Goal: Information Seeking & Learning: Check status

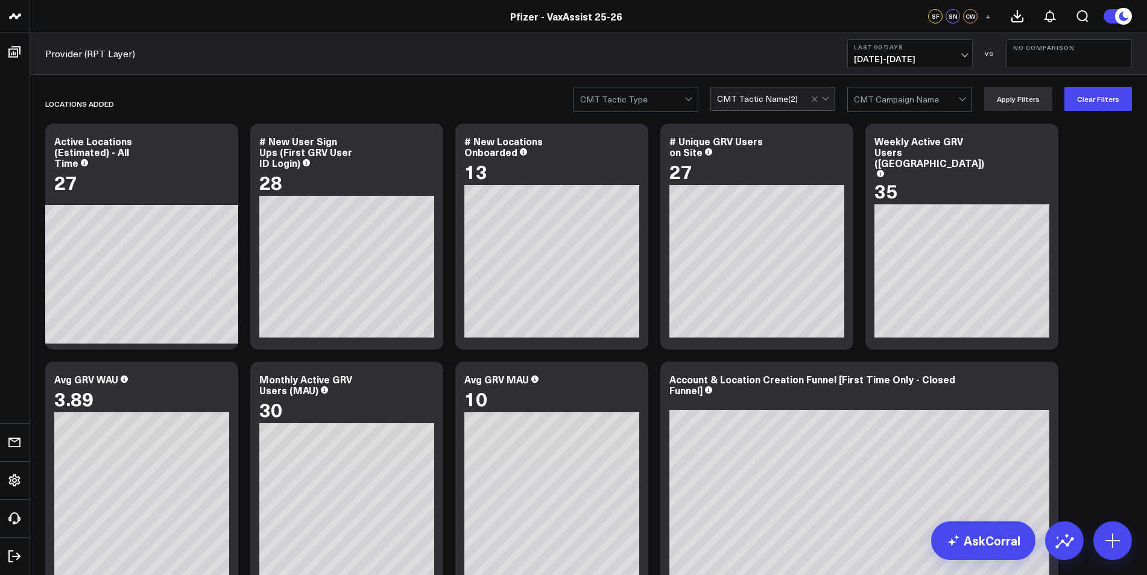
click at [761, 99] on div "CMT Tactic Name ( 2 )" at bounding box center [757, 99] width 81 height 10
click at [761, 100] on div at bounding box center [821, 98] width 21 height 23
click at [761, 98] on div at bounding box center [825, 97] width 7 height 7
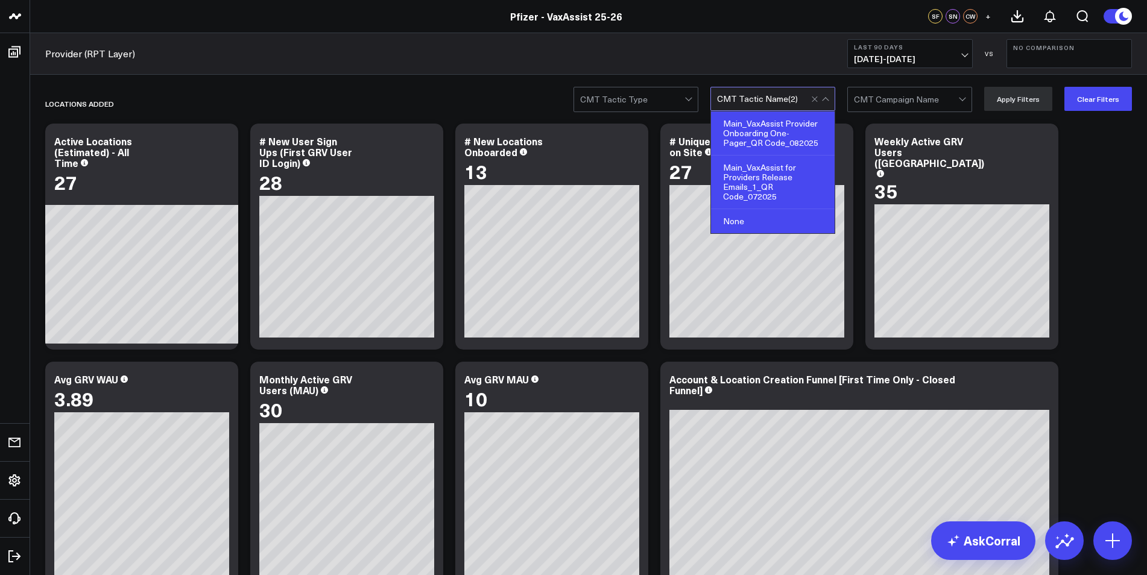
click at [761, 215] on div "None" at bounding box center [773, 221] width 124 height 24
click at [761, 100] on button "Clear Filters" at bounding box center [1099, 99] width 68 height 24
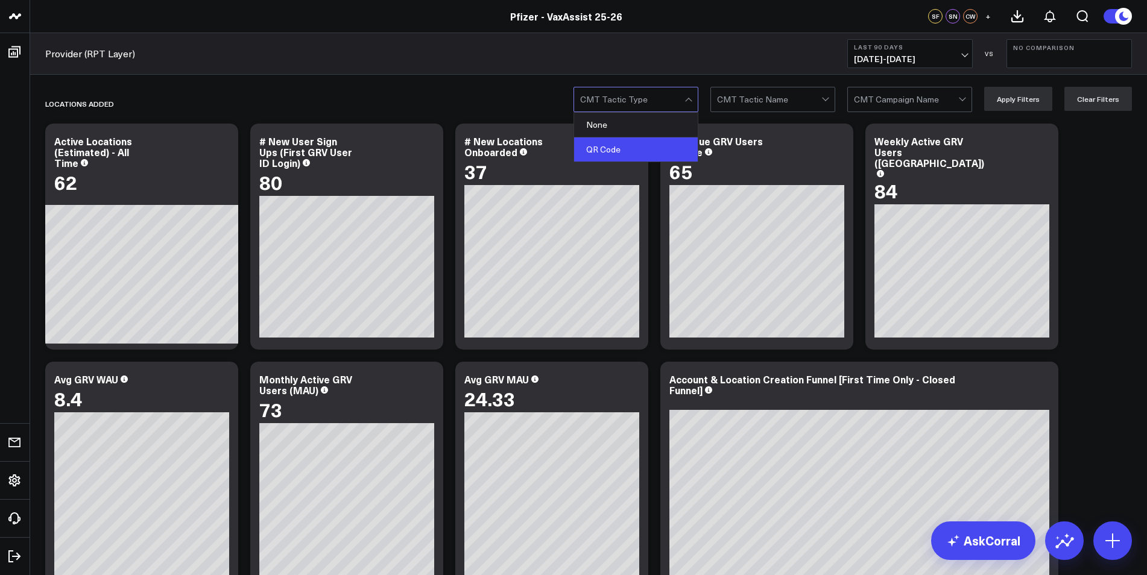
click at [633, 150] on div "QR Code" at bounding box center [636, 150] width 124 height 24
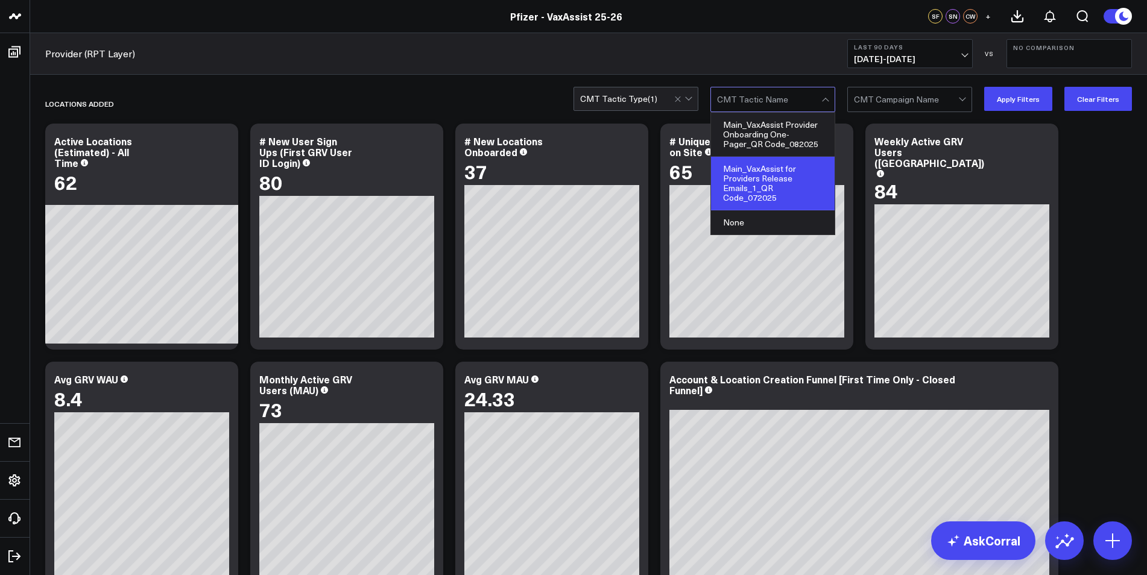
click at [761, 173] on div "Main_VaxAssist for Providers Release Emails_1_QR Code_072025" at bounding box center [773, 184] width 124 height 54
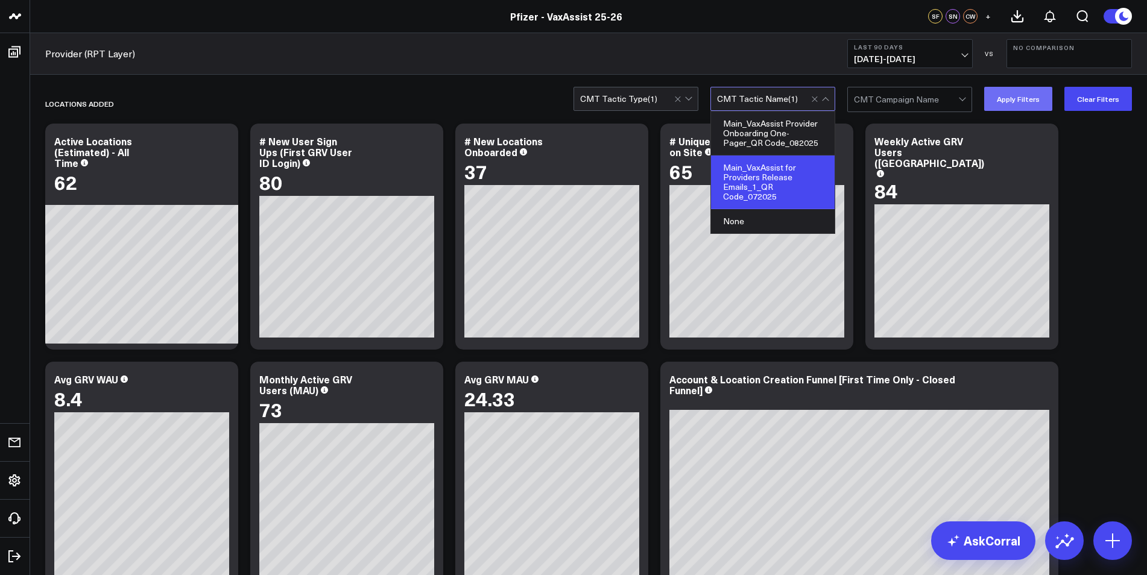
click at [761, 93] on button "Apply Filters" at bounding box center [1018, 99] width 68 height 24
click at [761, 93] on div at bounding box center [821, 98] width 21 height 23
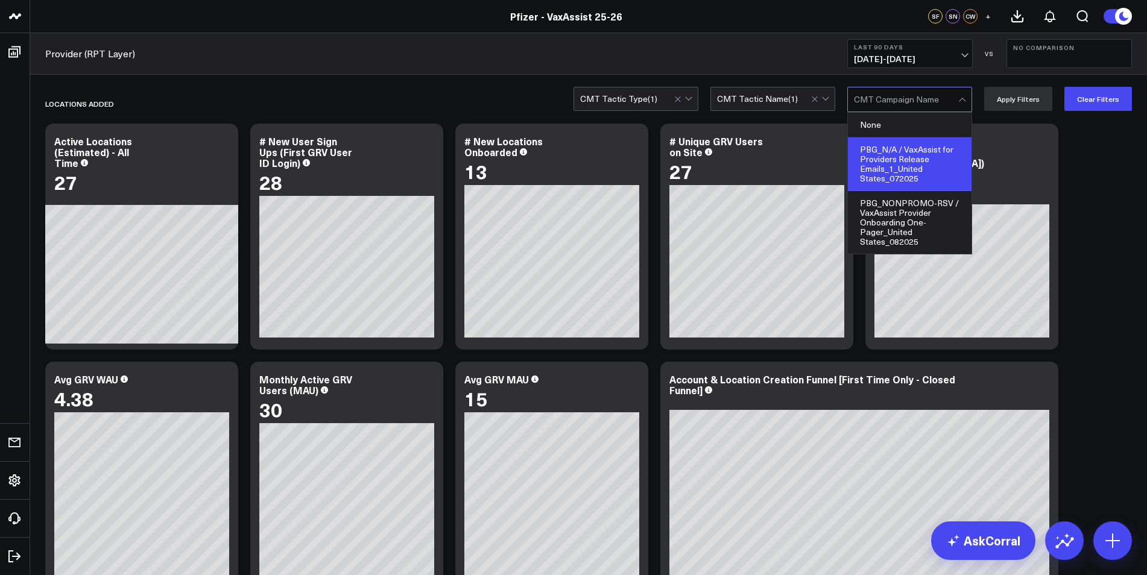
click at [761, 162] on div "PBG_N/A / VaxAssist for Providers Release Emails_1_United States_072025" at bounding box center [910, 165] width 124 height 54
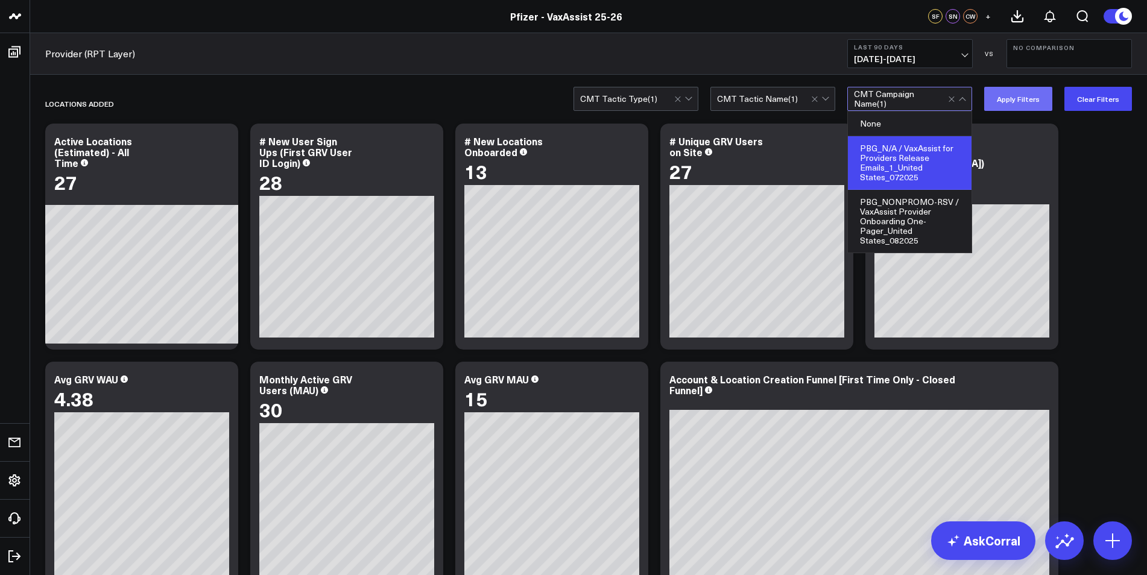
click at [761, 98] on button "Apply Filters" at bounding box center [1018, 99] width 68 height 24
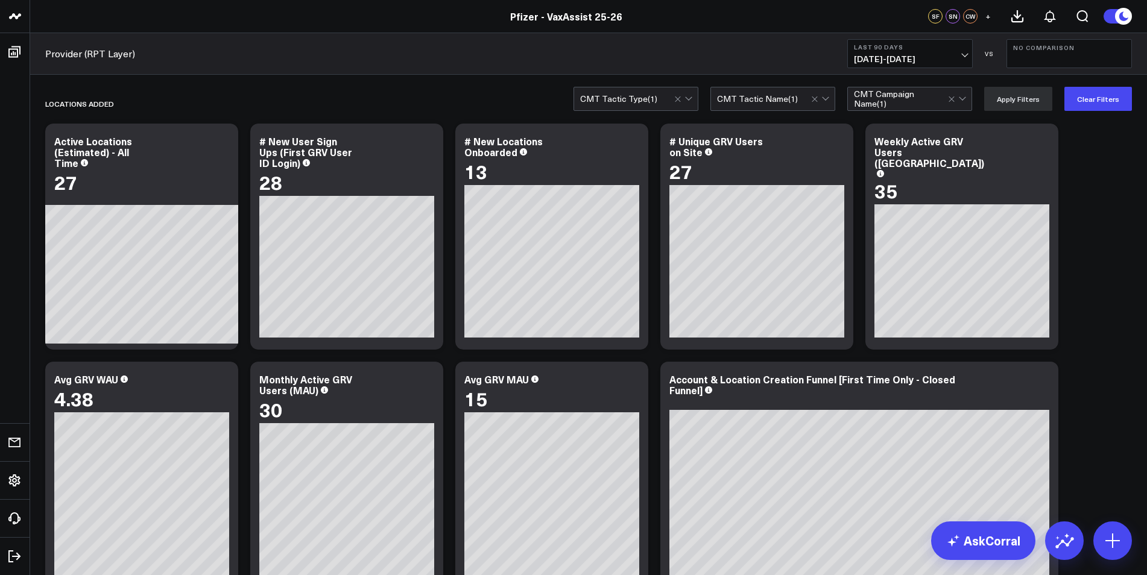
click at [761, 57] on span "[DATE] - [DATE]" at bounding box center [910, 59] width 112 height 10
